Goal: Transaction & Acquisition: Purchase product/service

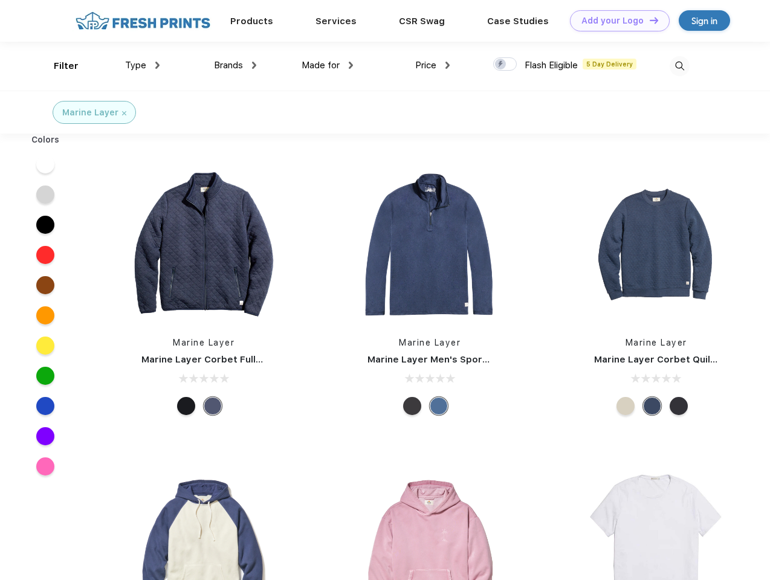
click at [615, 21] on link "Add your Logo Design Tool" at bounding box center [620, 20] width 100 height 21
click at [58, 66] on div "Filter" at bounding box center [66, 66] width 25 height 14
click at [143, 65] on span "Type" at bounding box center [135, 65] width 21 height 11
click at [235, 65] on span "Brands" at bounding box center [228, 65] width 29 height 11
click at [327, 65] on span "Made for" at bounding box center [321, 65] width 38 height 11
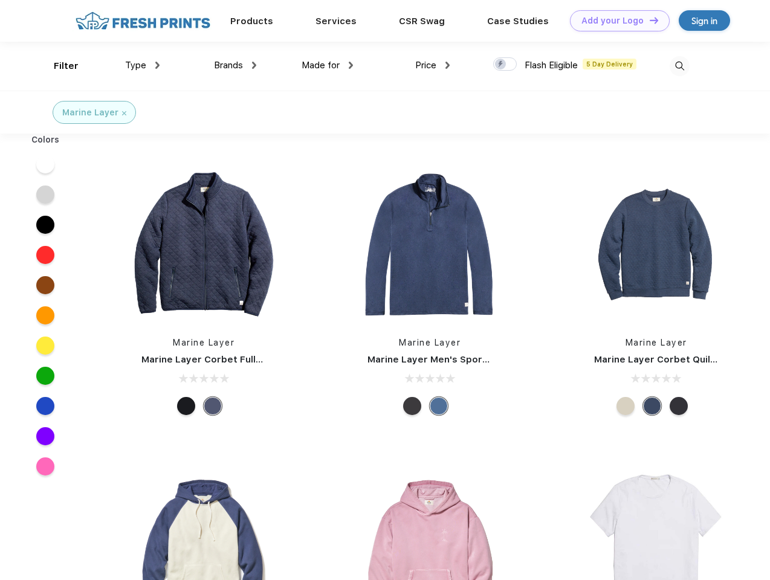
click at [433, 65] on span "Price" at bounding box center [425, 65] width 21 height 11
click at [505, 65] on div at bounding box center [505, 63] width 24 height 13
click at [501, 65] on input "checkbox" at bounding box center [497, 61] width 8 height 8
click at [679, 66] on img at bounding box center [679, 66] width 20 height 20
click at [45, 164] on div at bounding box center [45, 164] width 47 height 30
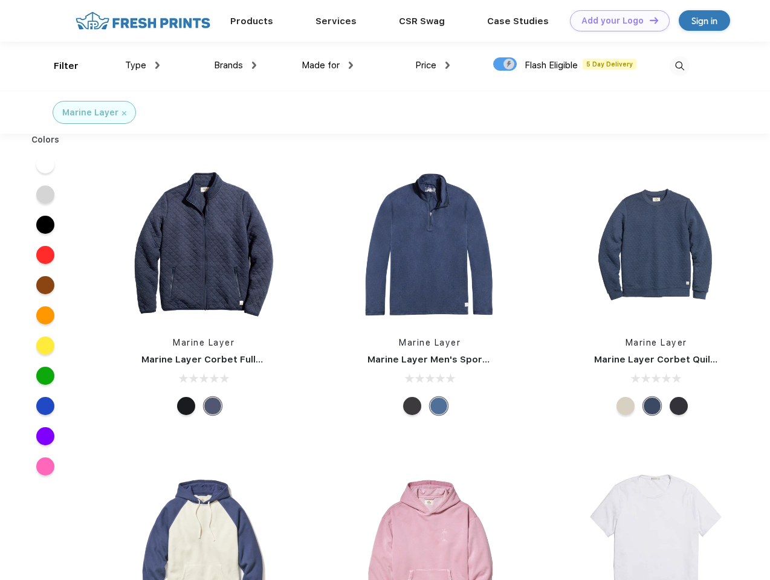
click at [45, 195] on div at bounding box center [45, 194] width 47 height 30
